Goal: Task Accomplishment & Management: Manage account settings

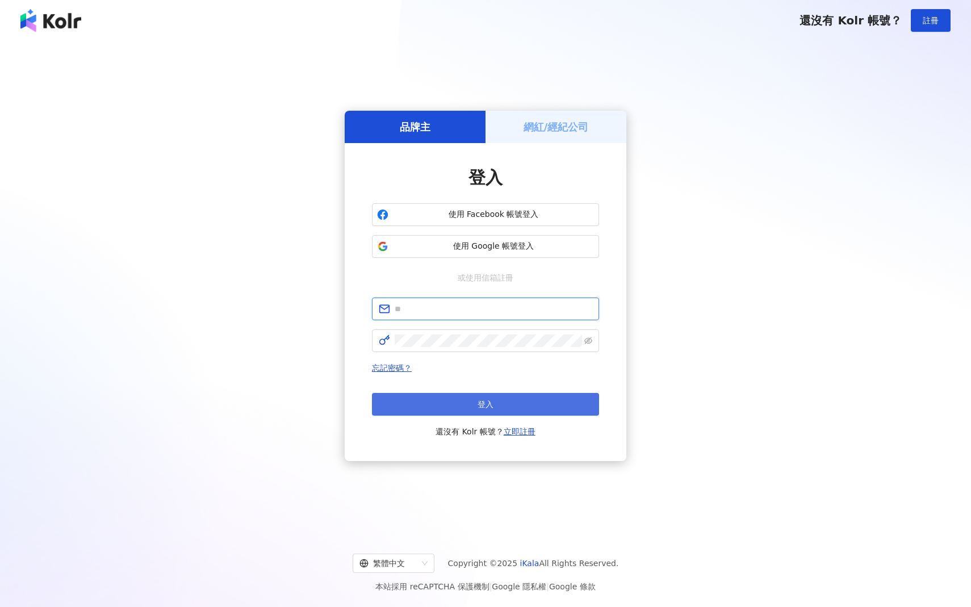
type input "**********"
click at [441, 401] on button "登入" at bounding box center [485, 404] width 227 height 23
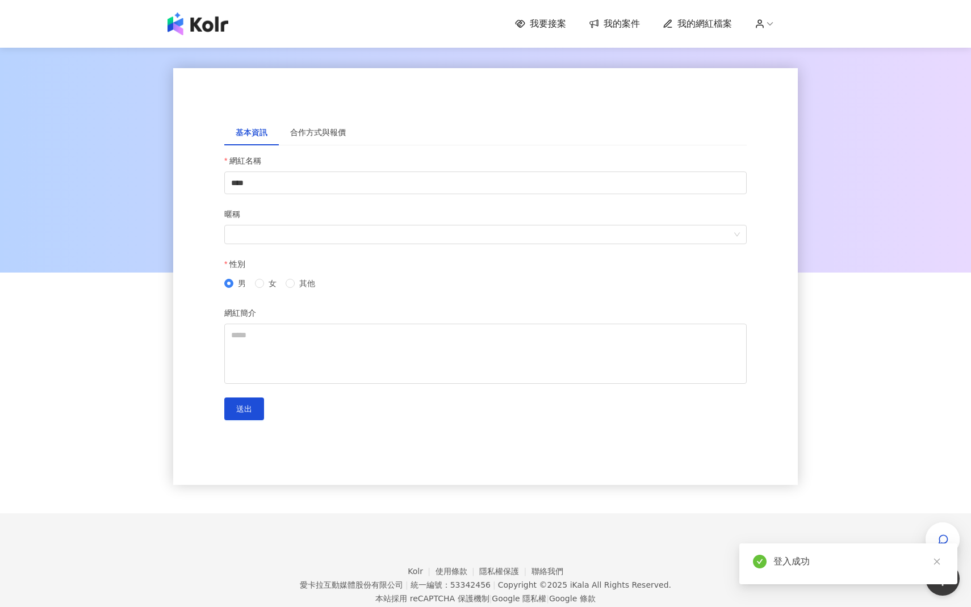
click at [611, 22] on span "我的案件" at bounding box center [622, 24] width 36 height 12
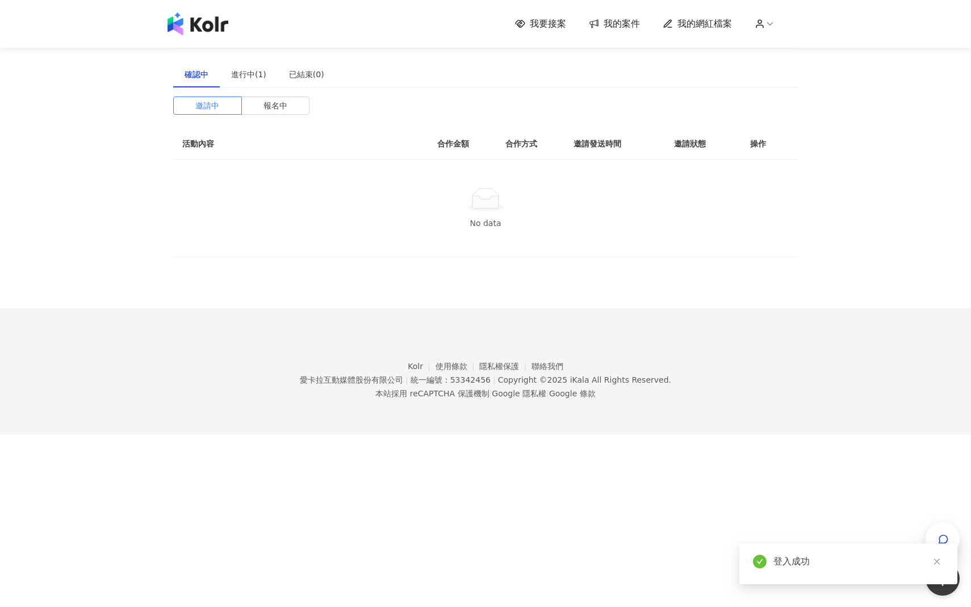
click at [560, 25] on span "我要接案" at bounding box center [548, 24] width 36 height 12
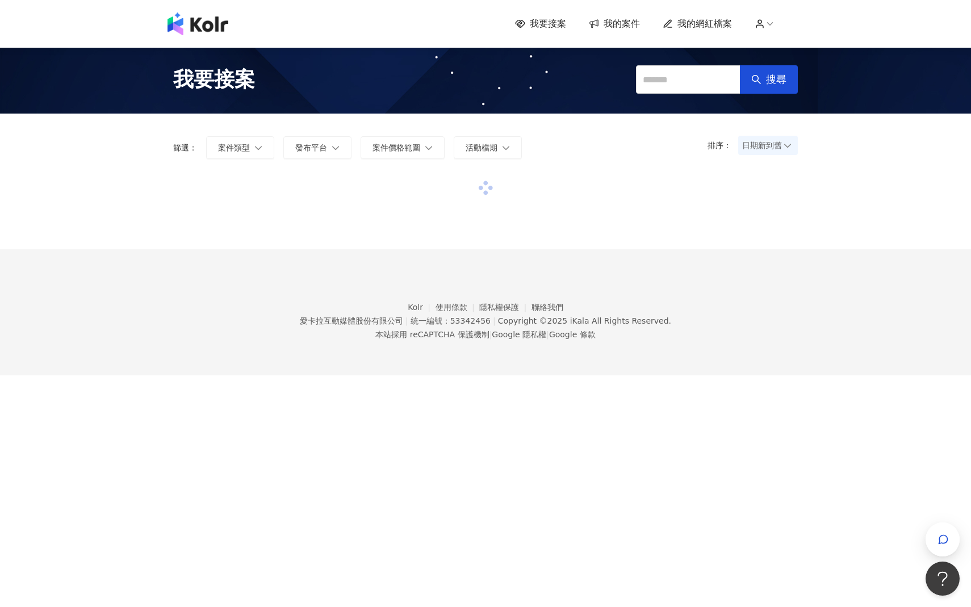
click at [624, 19] on span "我的案件" at bounding box center [622, 24] width 36 height 12
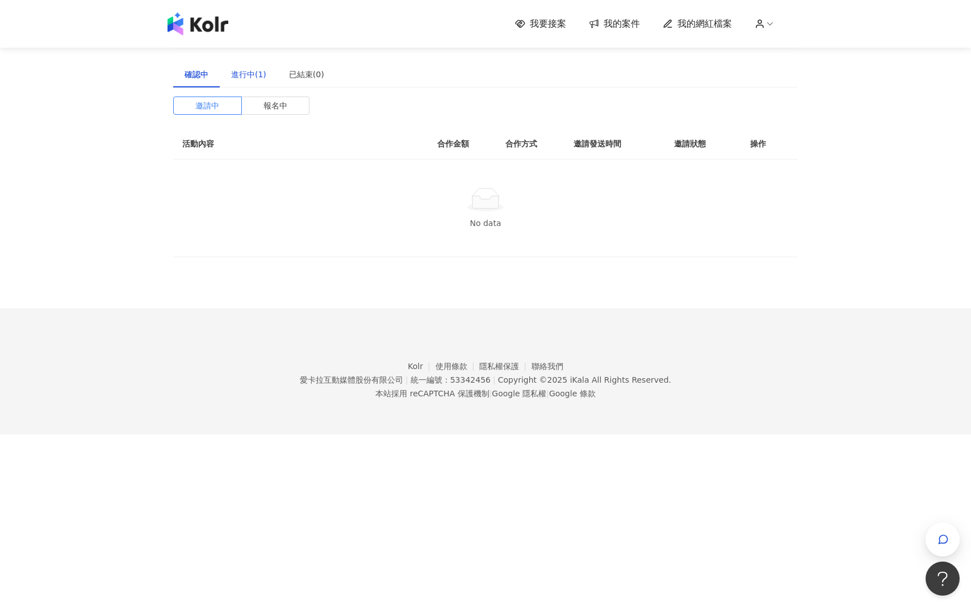
click at [253, 79] on div "進行中(1)" at bounding box center [248, 74] width 35 height 12
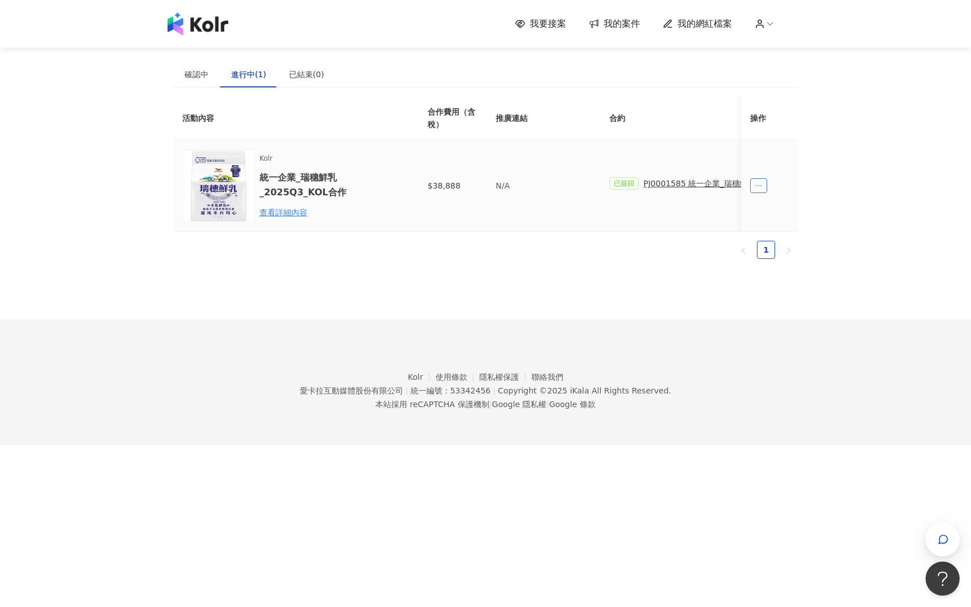
click at [758, 189] on icon "ellipsis" at bounding box center [759, 186] width 8 height 8
click at [758, 188] on icon "ellipsis" at bounding box center [759, 186] width 8 height 8
click at [277, 216] on div "查看詳細內容" at bounding box center [309, 212] width 99 height 12
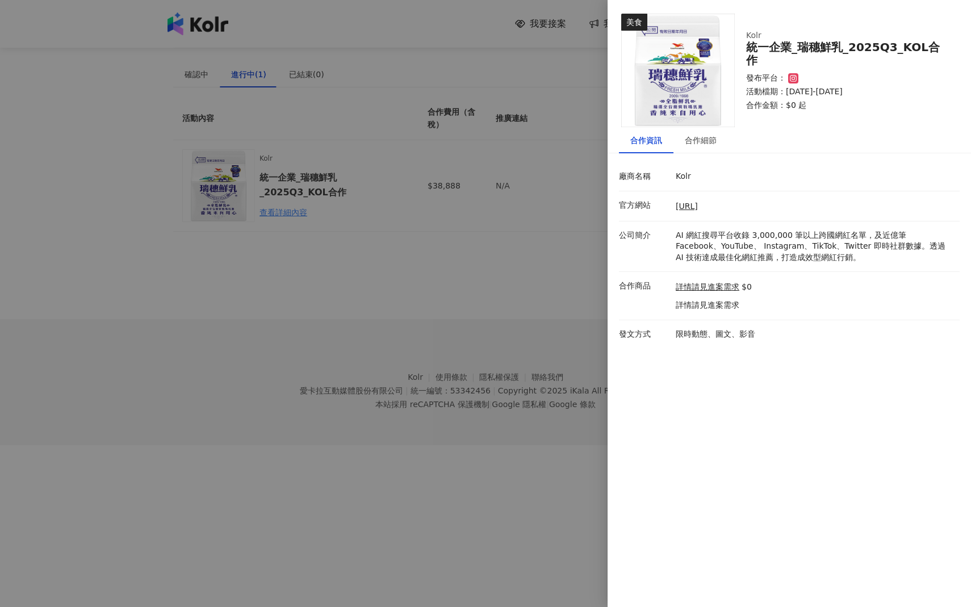
click at [520, 250] on div at bounding box center [485, 303] width 971 height 607
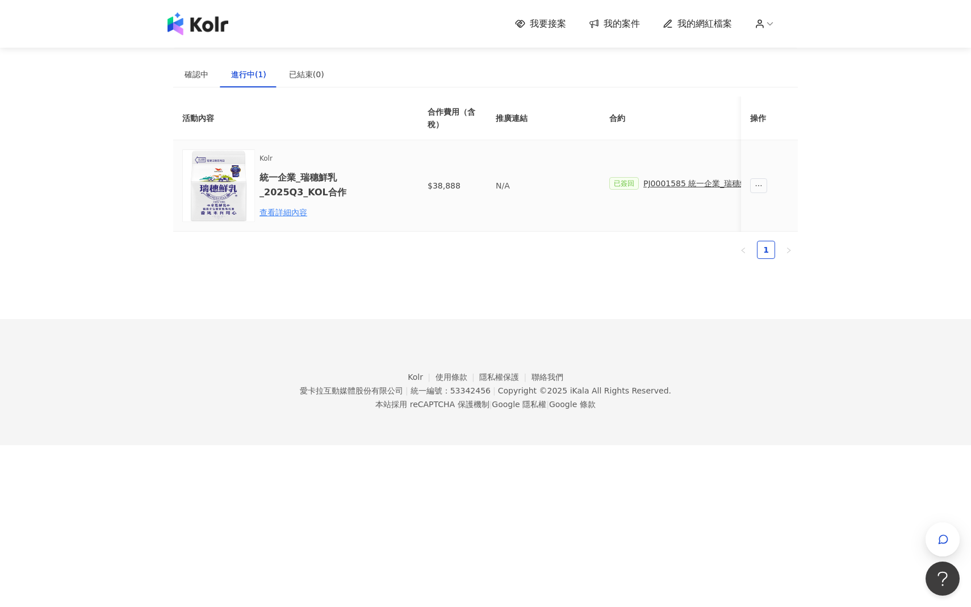
click at [221, 201] on img at bounding box center [218, 185] width 73 height 73
click at [764, 186] on span "ellipsis" at bounding box center [758, 185] width 17 height 15
click at [633, 187] on span "已簽回" at bounding box center [624, 183] width 30 height 12
click at [628, 184] on span "已簽回" at bounding box center [624, 183] width 30 height 12
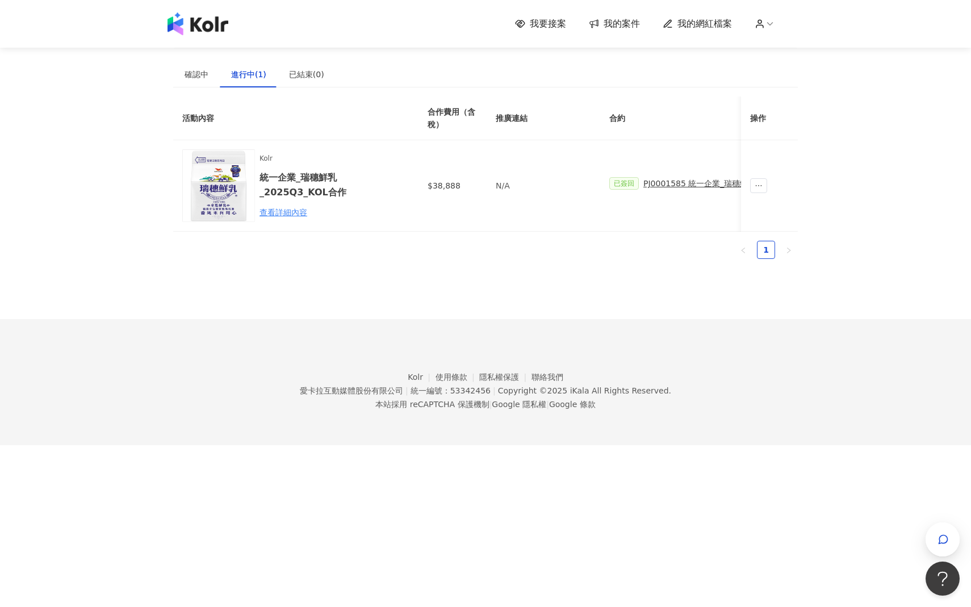
click at [618, 104] on th "合約" at bounding box center [718, 119] width 236 height 44
click at [618, 119] on th "合約" at bounding box center [718, 119] width 236 height 44
click at [755, 250] on ul "1" at bounding box center [485, 250] width 625 height 18
click at [774, 250] on link "1" at bounding box center [766, 249] width 17 height 17
click at [767, 27] on icon at bounding box center [770, 24] width 10 height 10
